Goal: Use online tool/utility

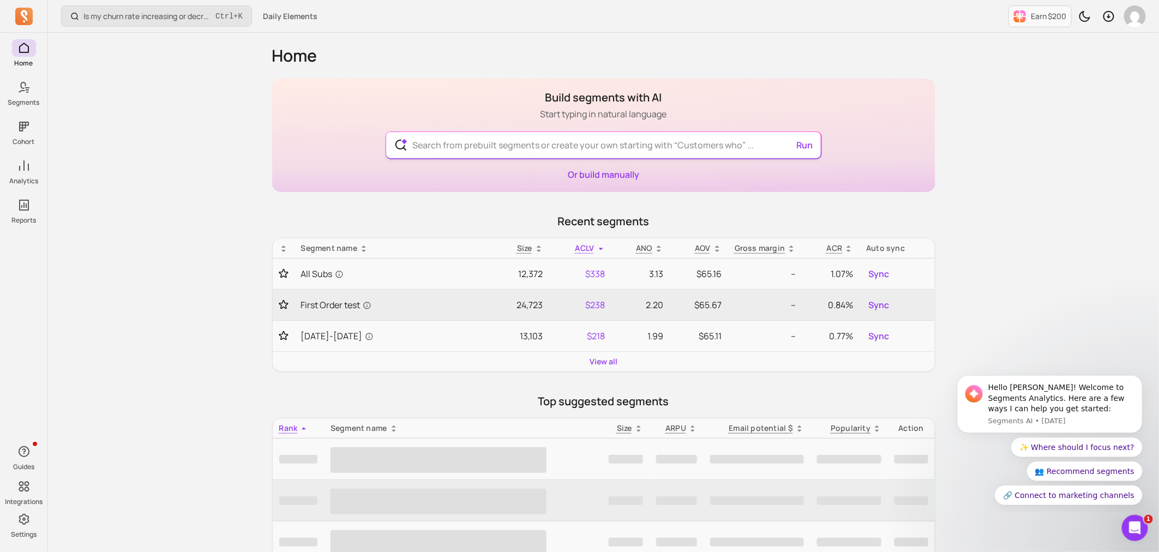
click at [457, 141] on input "text" at bounding box center [604, 145] width 400 height 26
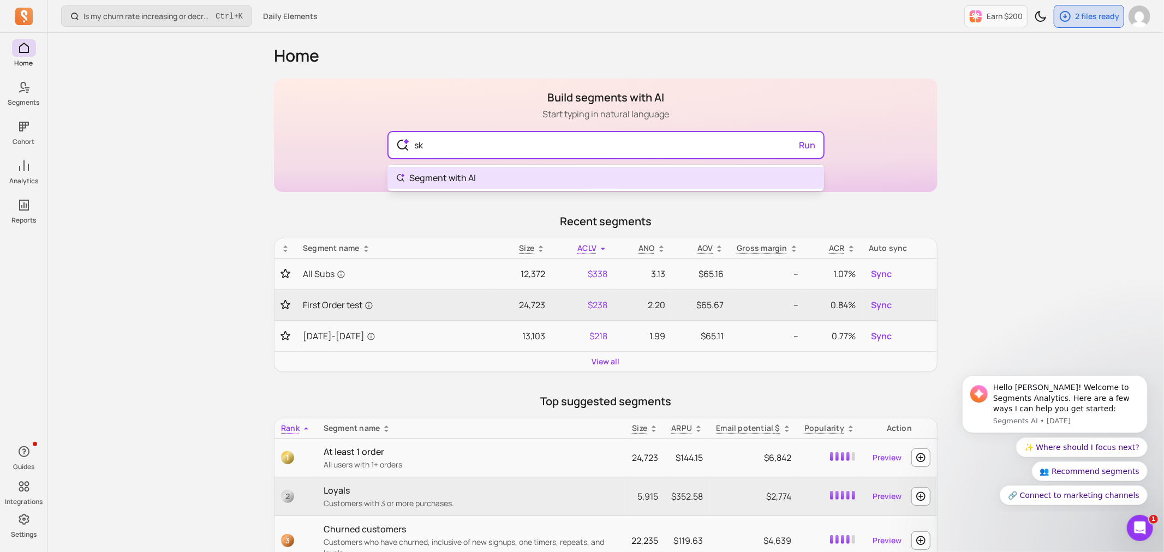
type input "s"
type input "what skus did new customers in august order?"
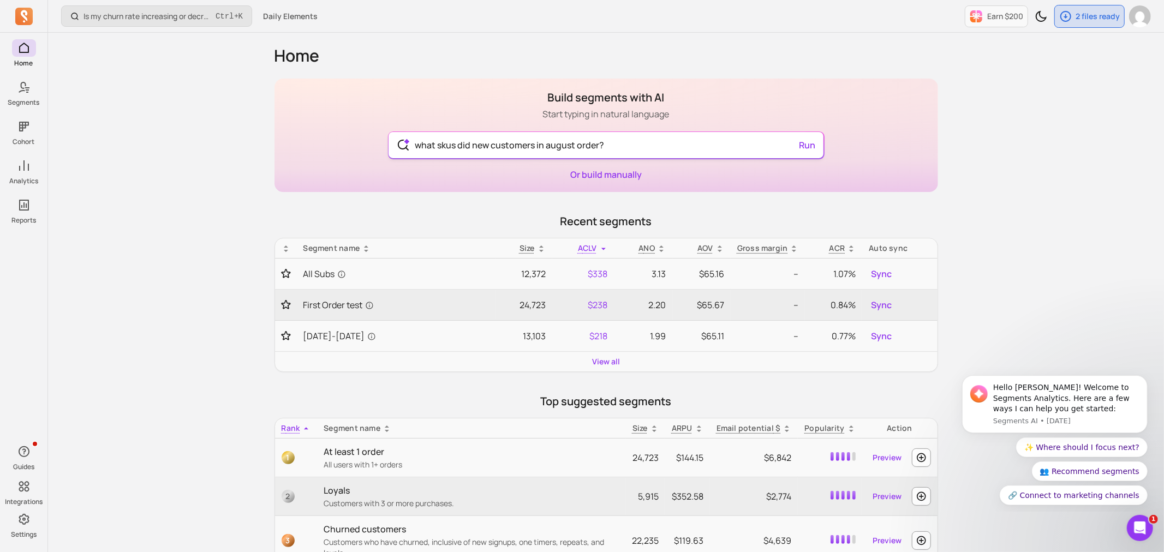
click at [814, 140] on div "what skus did new customers in august order? Run" at bounding box center [605, 145] width 435 height 26
click at [809, 146] on button "Run" at bounding box center [805, 145] width 25 height 22
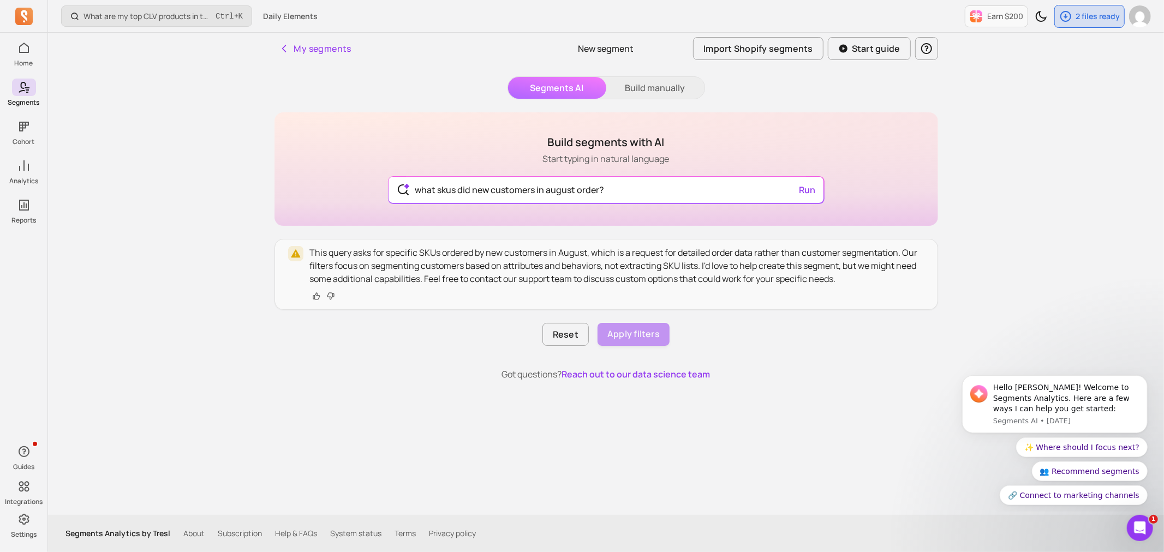
click at [710, 271] on p "This query asks for specific SKUs ordered by new customers in August, which is …" at bounding box center [617, 265] width 614 height 39
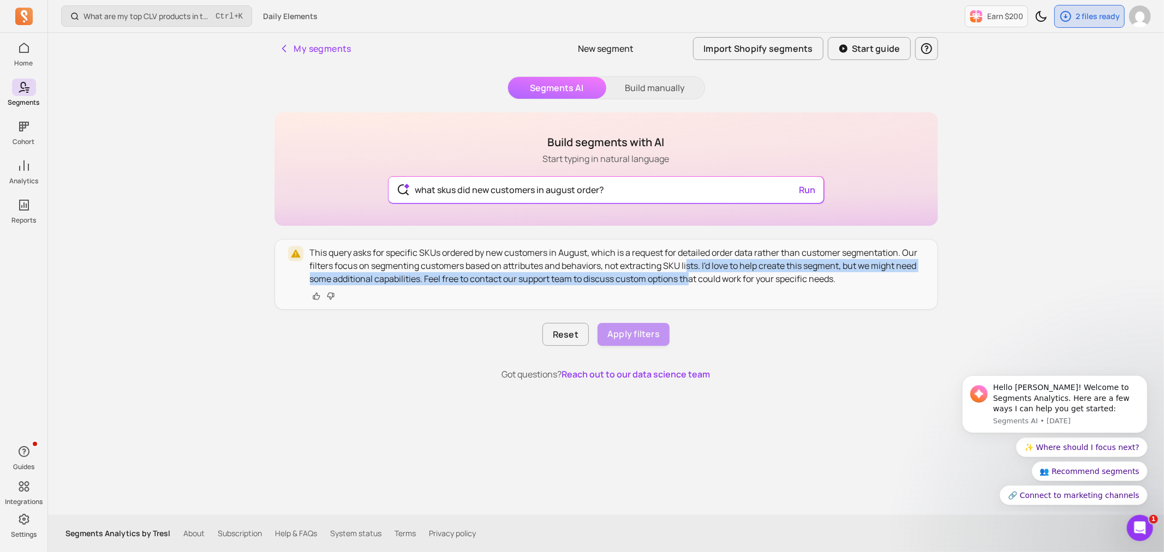
drag, startPoint x: 685, startPoint y: 263, endPoint x: 690, endPoint y: 280, distance: 17.5
click at [690, 280] on p "This query asks for specific SKUs ordered by new customers in August, which is …" at bounding box center [617, 265] width 614 height 39
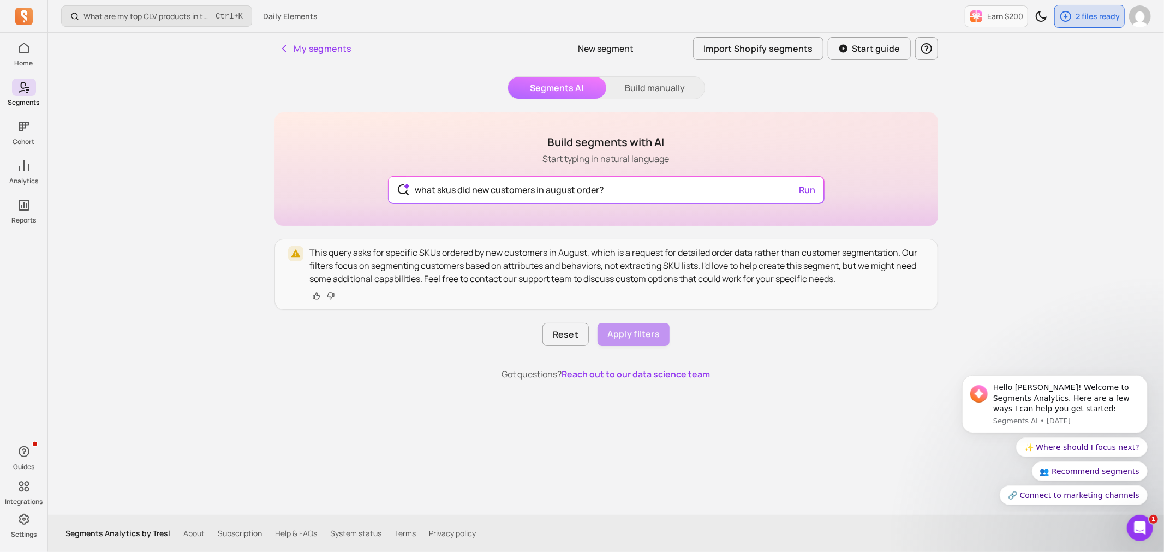
click at [715, 293] on div at bounding box center [617, 296] width 614 height 13
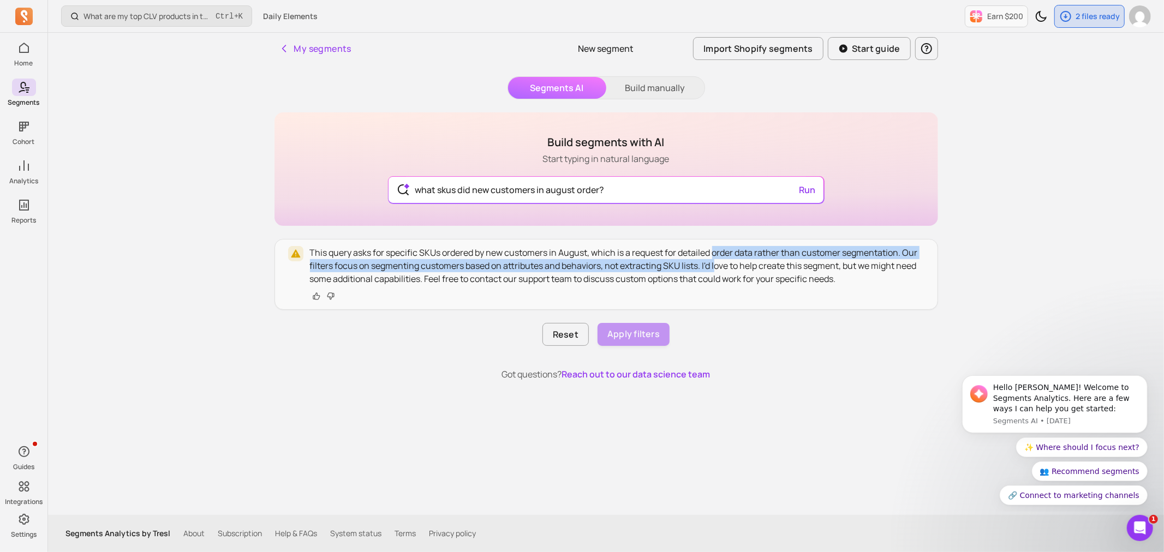
drag, startPoint x: 715, startPoint y: 259, endPoint x: 715, endPoint y: 268, distance: 9.3
click at [715, 268] on p "This query asks for specific SKUs ordered by new customers in August, which is …" at bounding box center [617, 265] width 614 height 39
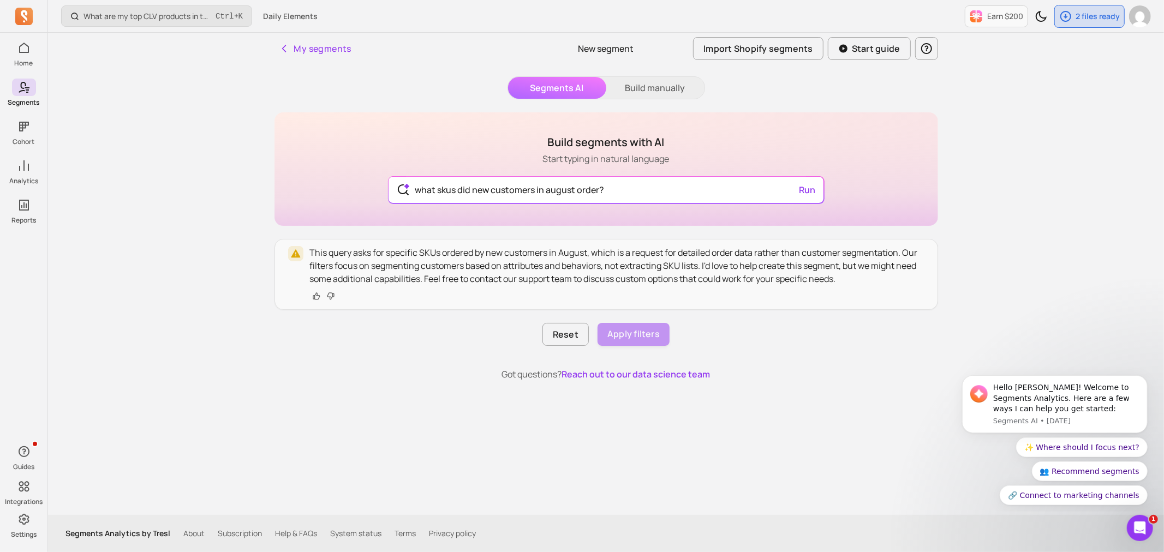
click at [722, 278] on p "This query asks for specific SKUs ordered by new customers in August, which is …" at bounding box center [617, 265] width 614 height 39
click at [679, 268] on p "This query asks for specific SKUs ordered by new customers in August, which is …" at bounding box center [617, 265] width 614 height 39
click at [766, 259] on p "This query asks for specific SKUs ordered by new customers in August, which is …" at bounding box center [617, 265] width 614 height 39
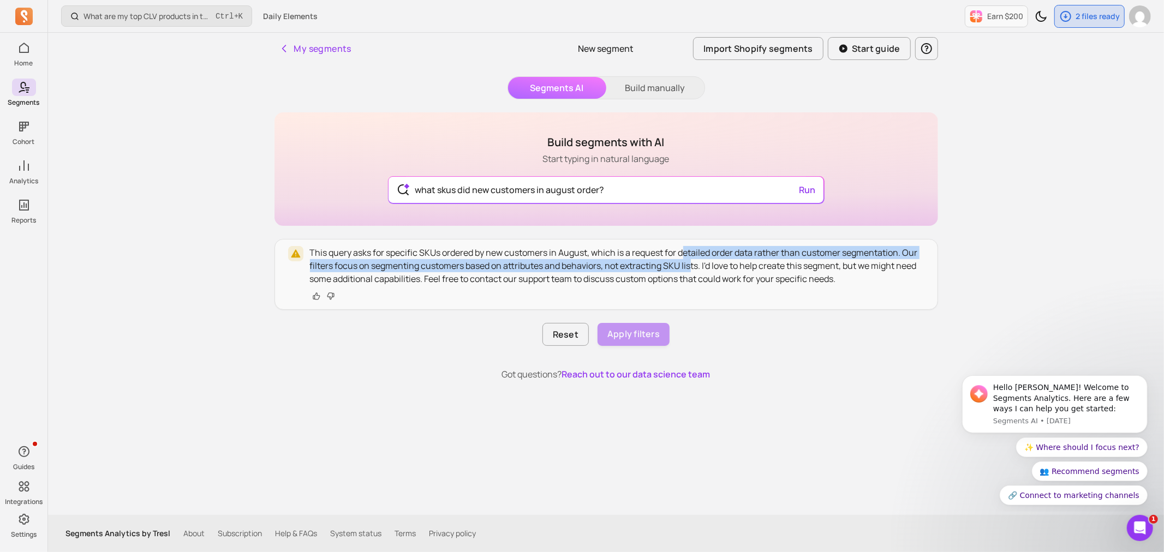
drag, startPoint x: 682, startPoint y: 250, endPoint x: 688, endPoint y: 261, distance: 12.5
click at [688, 261] on p "This query asks for specific SKUs ordered by new customers in August, which is …" at bounding box center [617, 265] width 614 height 39
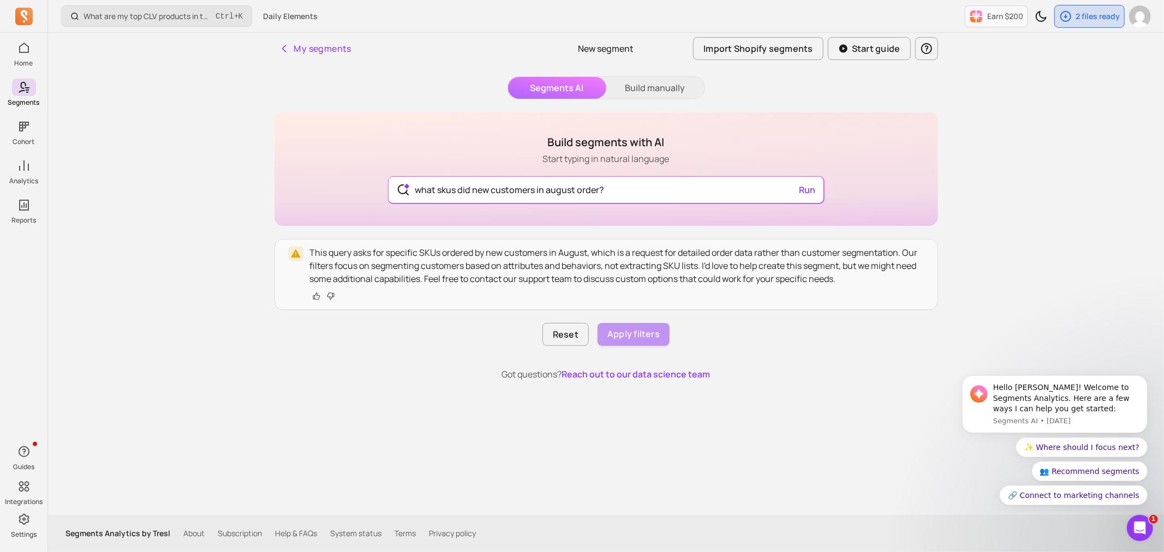
click at [712, 269] on p "This query asks for specific SKUs ordered by new customers in August, which is …" at bounding box center [617, 265] width 614 height 39
click at [1101, 170] on div "What are my top CLV products in the last 90 days? Ctrl + K Daily Elements Earn …" at bounding box center [606, 276] width 1116 height 552
click at [673, 83] on button "Build manually" at bounding box center [655, 88] width 98 height 22
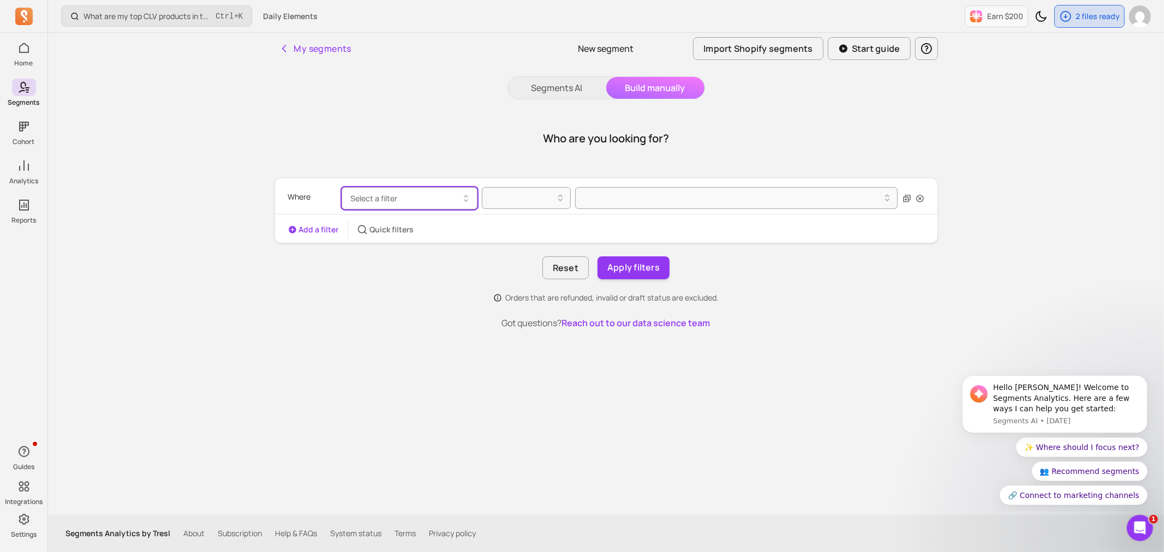
click at [428, 193] on button "Select a filter" at bounding box center [409, 198] width 136 height 22
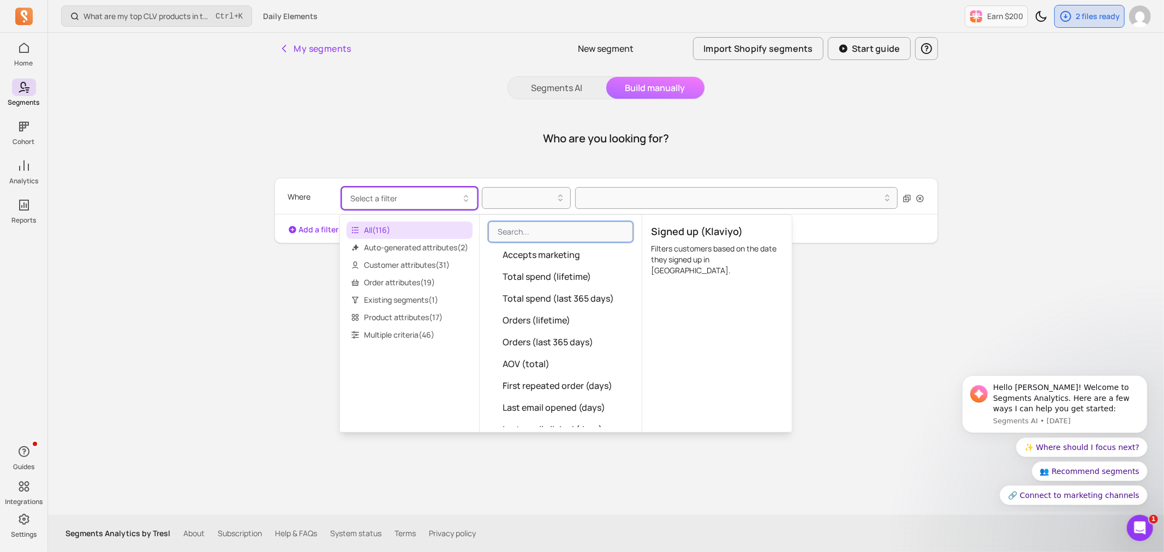
scroll to position [303, 0]
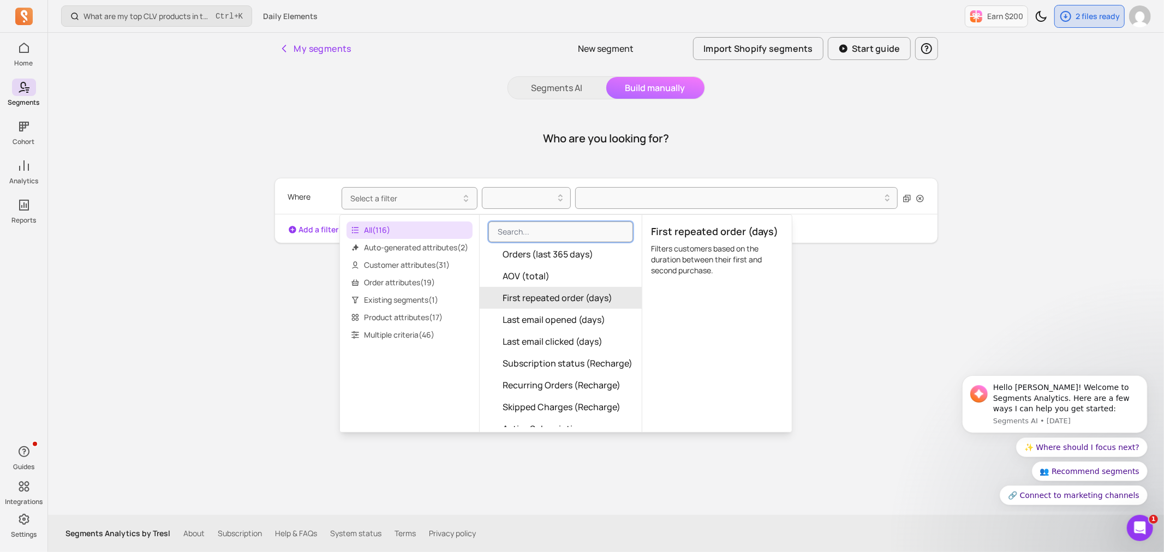
click at [928, 145] on div "Who are you looking for?" at bounding box center [605, 138] width 663 height 52
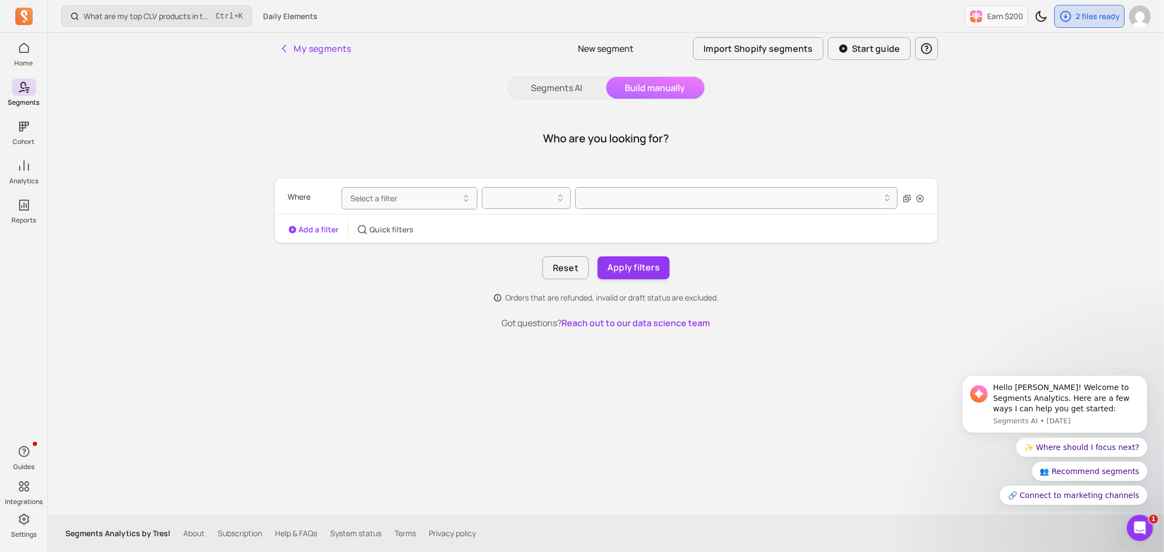
click at [1118, 176] on div "What are my top CLV products in the last 90 days? Ctrl + K Daily Elements Earn …" at bounding box center [606, 276] width 1116 height 552
